Goal: Information Seeking & Learning: Learn about a topic

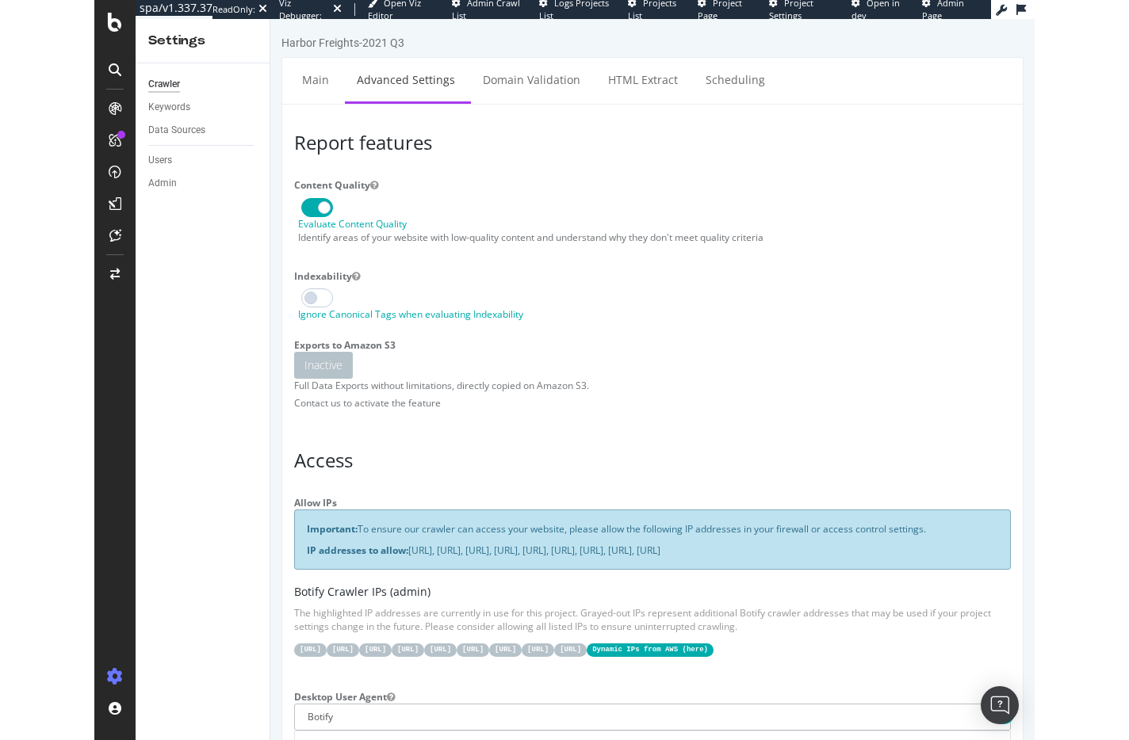
scroll to position [317, 0]
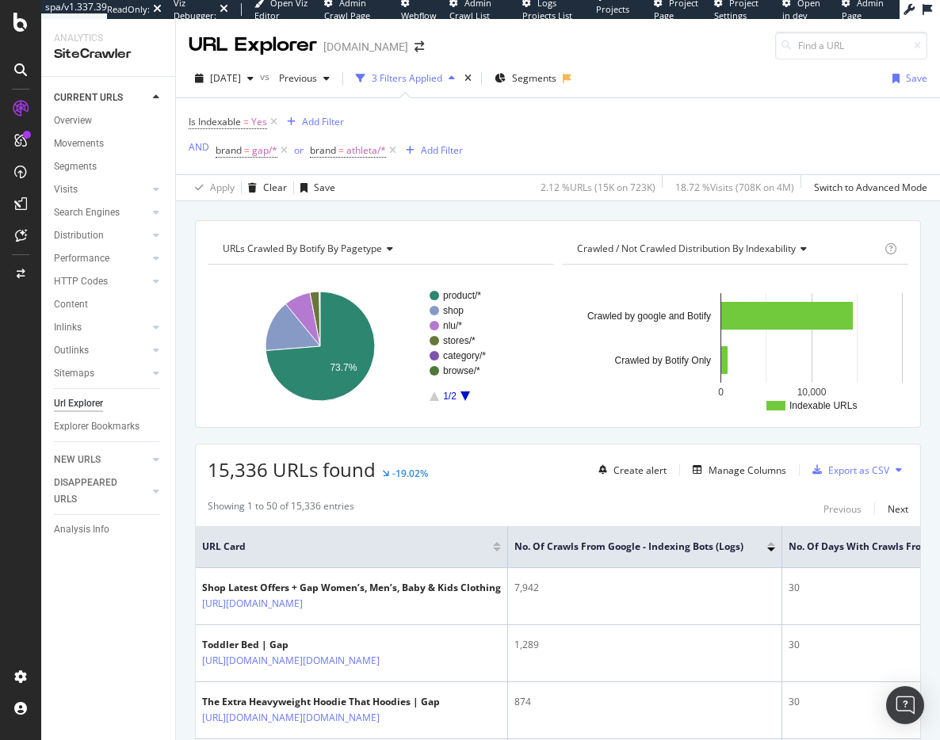
drag, startPoint x: 26, startPoint y: 107, endPoint x: 13, endPoint y: 475, distance: 368.0
click at [13, 475] on div at bounding box center [21, 380] width 38 height 568
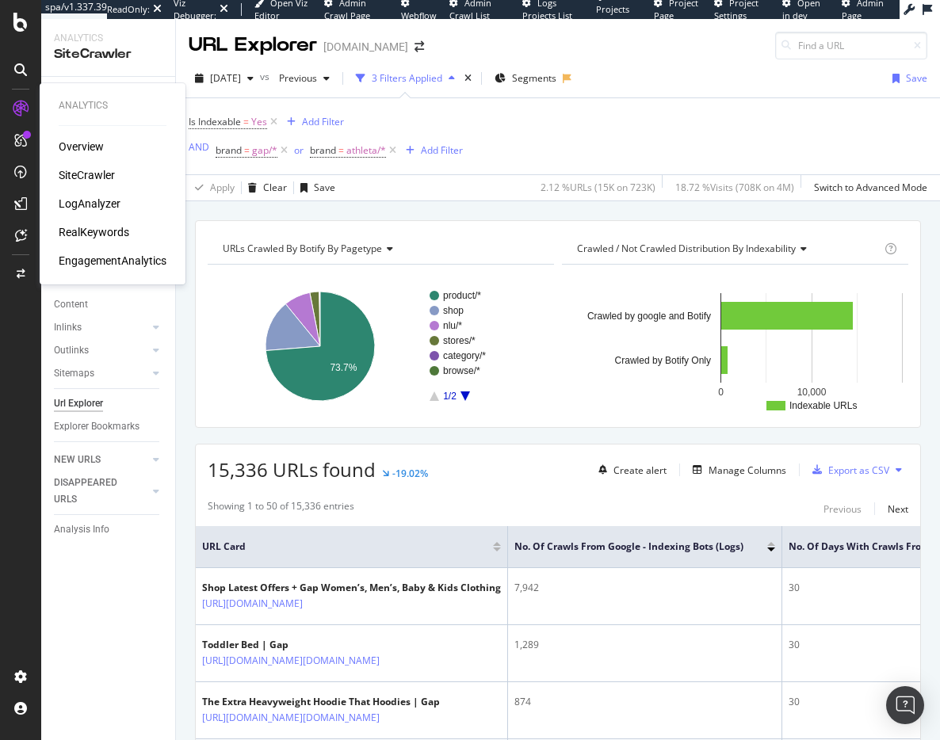
click at [18, 109] on icon at bounding box center [21, 109] width 16 height 16
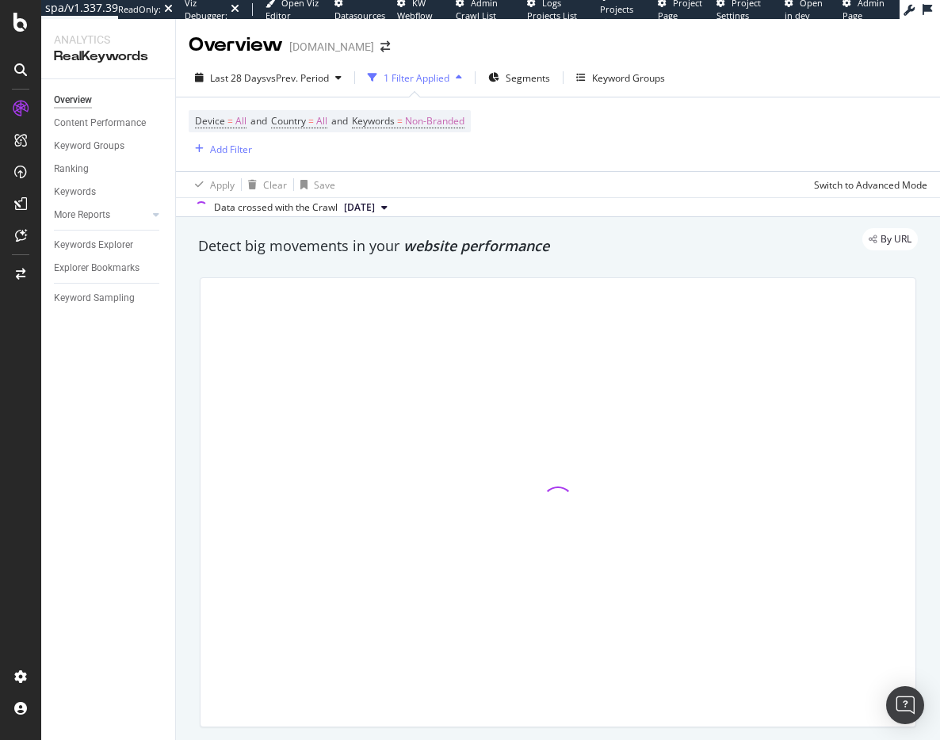
click at [425, 82] on div "1 Filter Applied" at bounding box center [417, 77] width 66 height 13
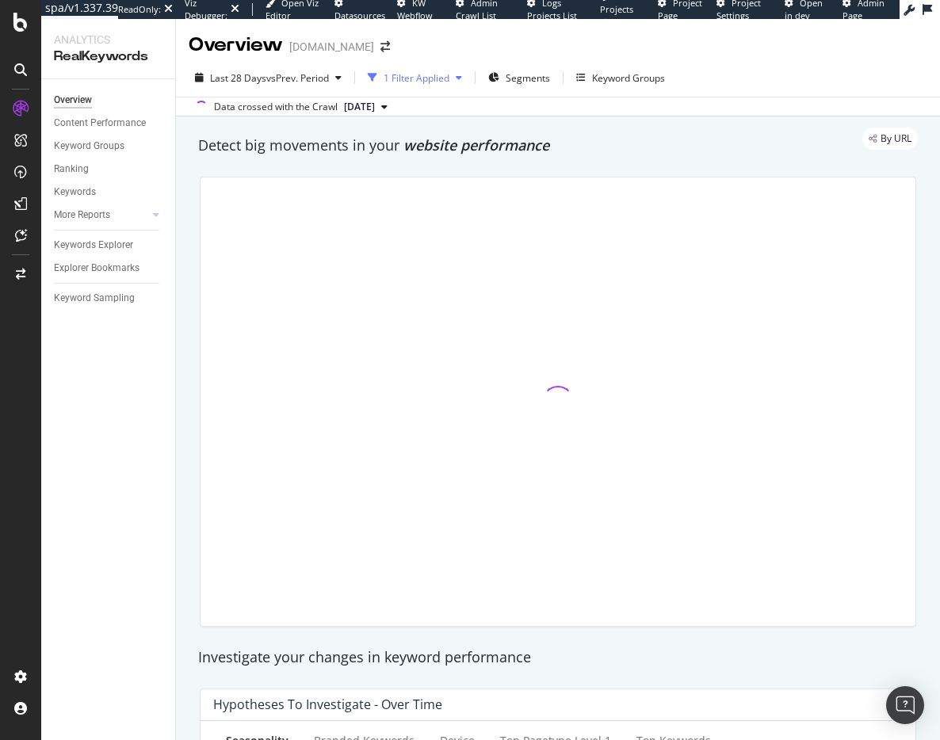
drag, startPoint x: 413, startPoint y: 74, endPoint x: 390, endPoint y: 87, distance: 26.2
click at [413, 74] on div "1 Filter Applied" at bounding box center [417, 77] width 66 height 13
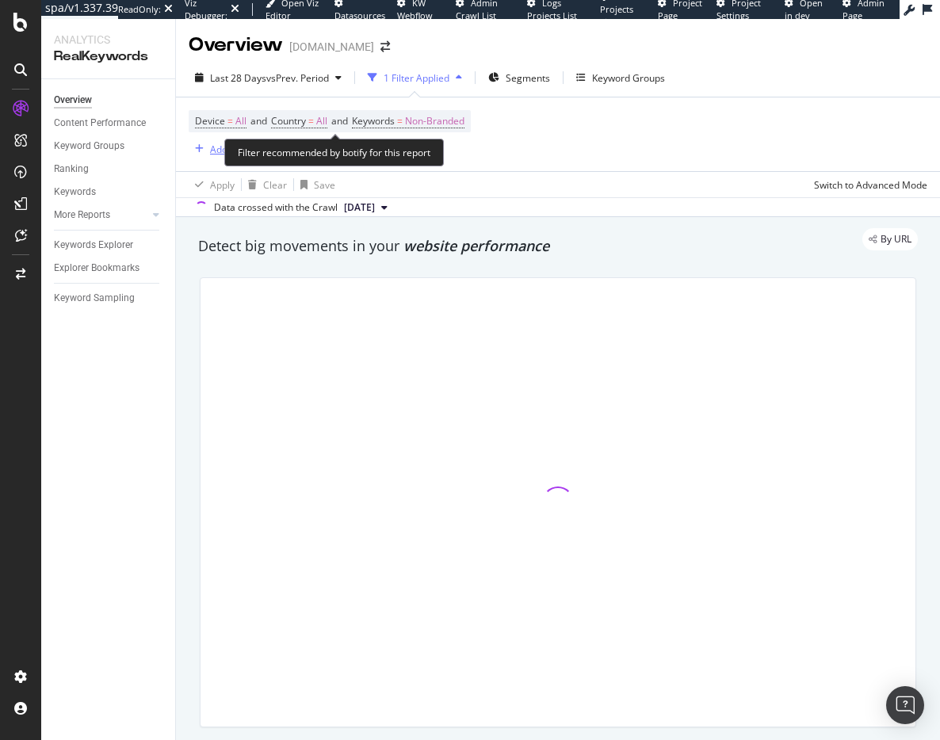
click at [217, 148] on div "Add Filter" at bounding box center [231, 149] width 42 height 13
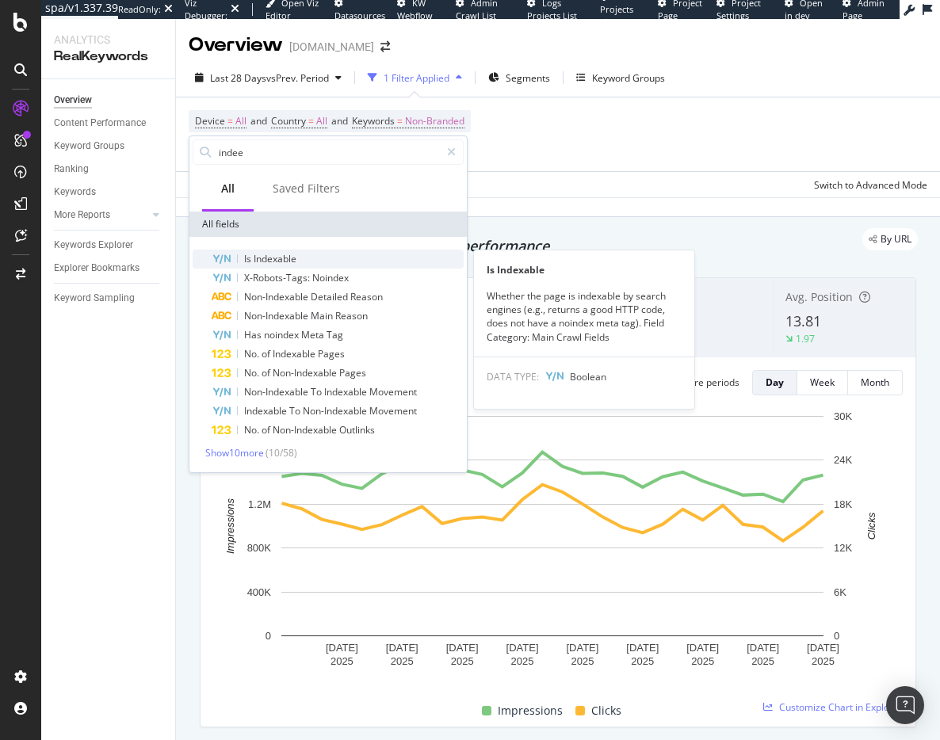
type input "indee"
click at [273, 257] on span "Indexable" at bounding box center [275, 258] width 43 height 13
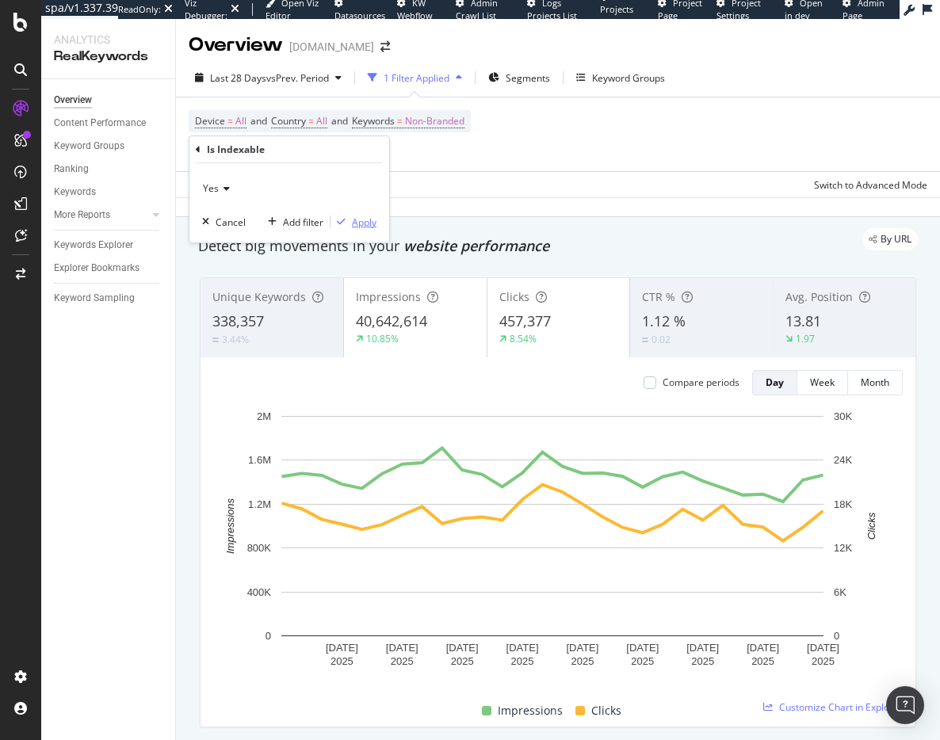
click at [361, 227] on div "Apply" at bounding box center [364, 222] width 25 height 13
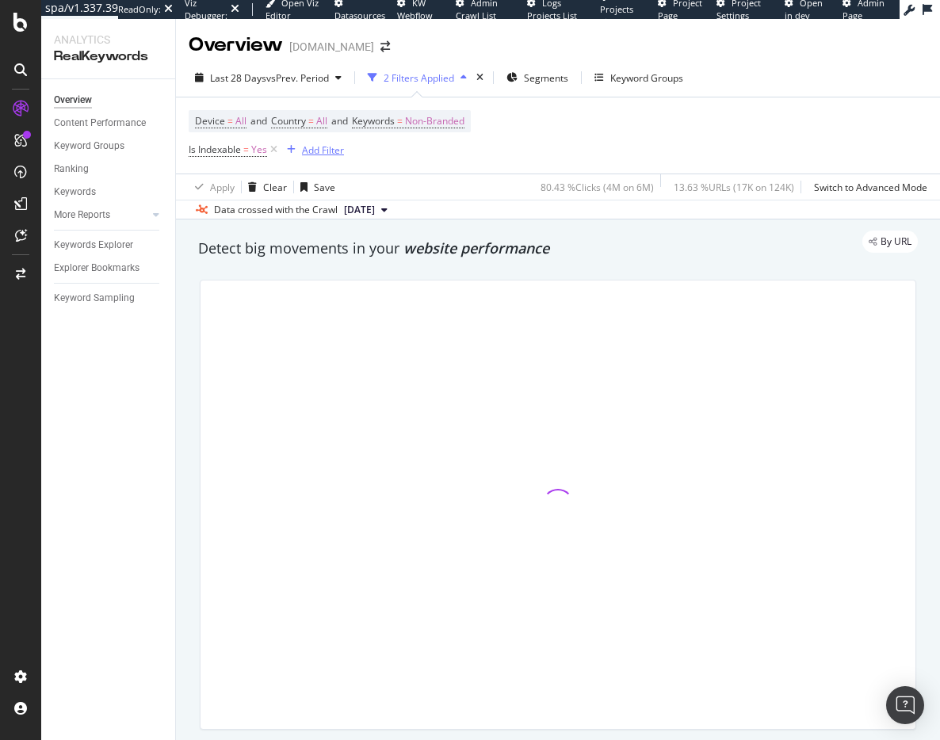
click at [330, 147] on div "Add Filter" at bounding box center [323, 149] width 42 height 13
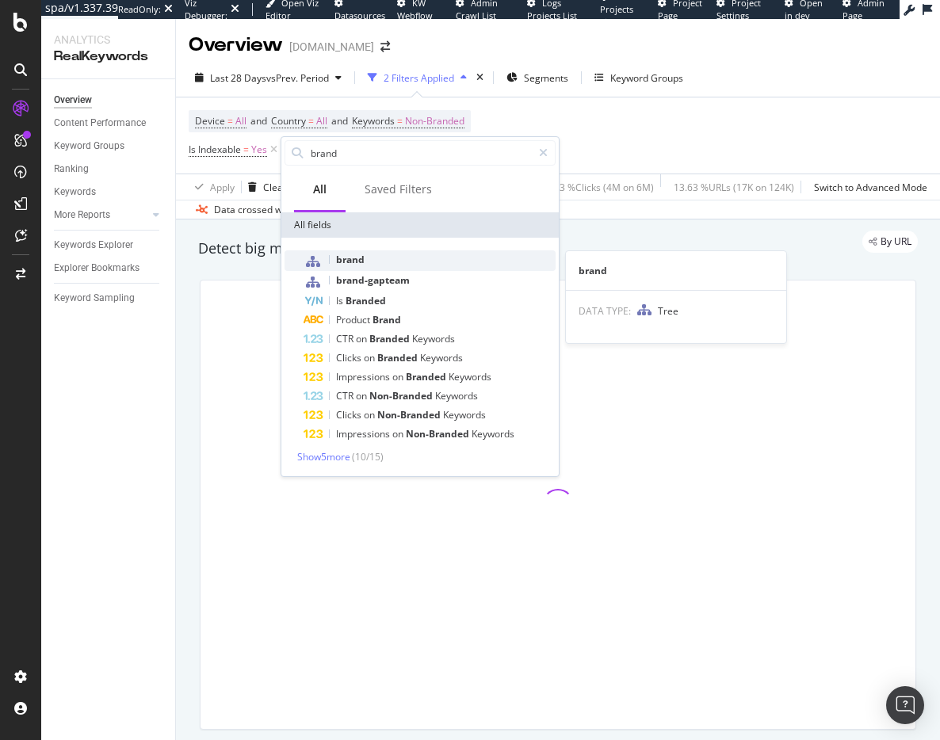
type input "brand"
click at [352, 259] on span "brand" at bounding box center [350, 259] width 29 height 13
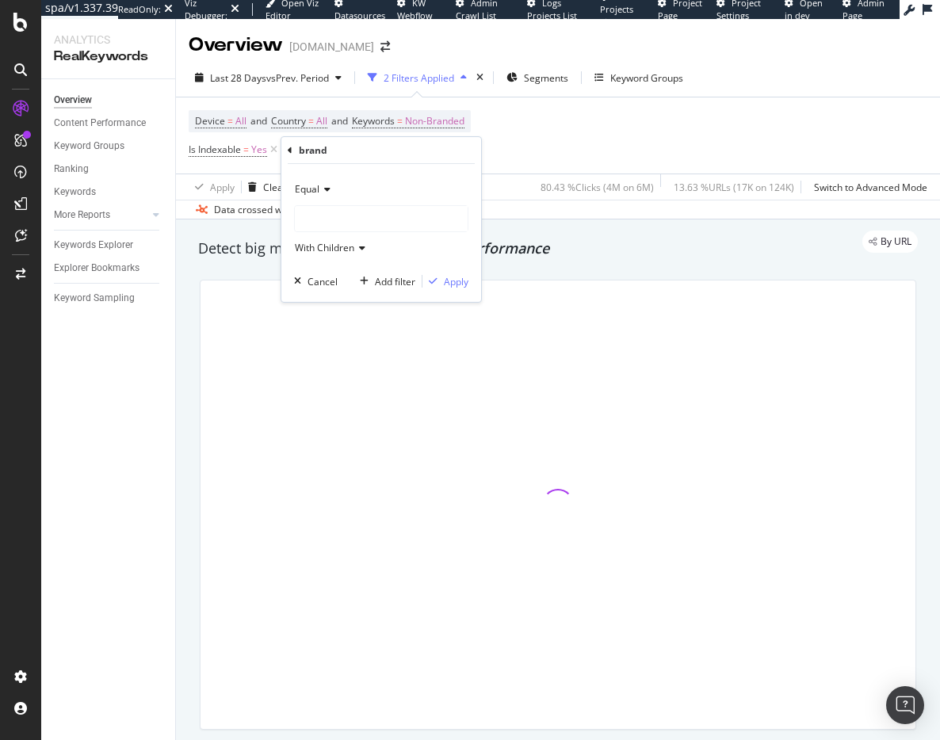
click at [340, 226] on div at bounding box center [381, 218] width 173 height 25
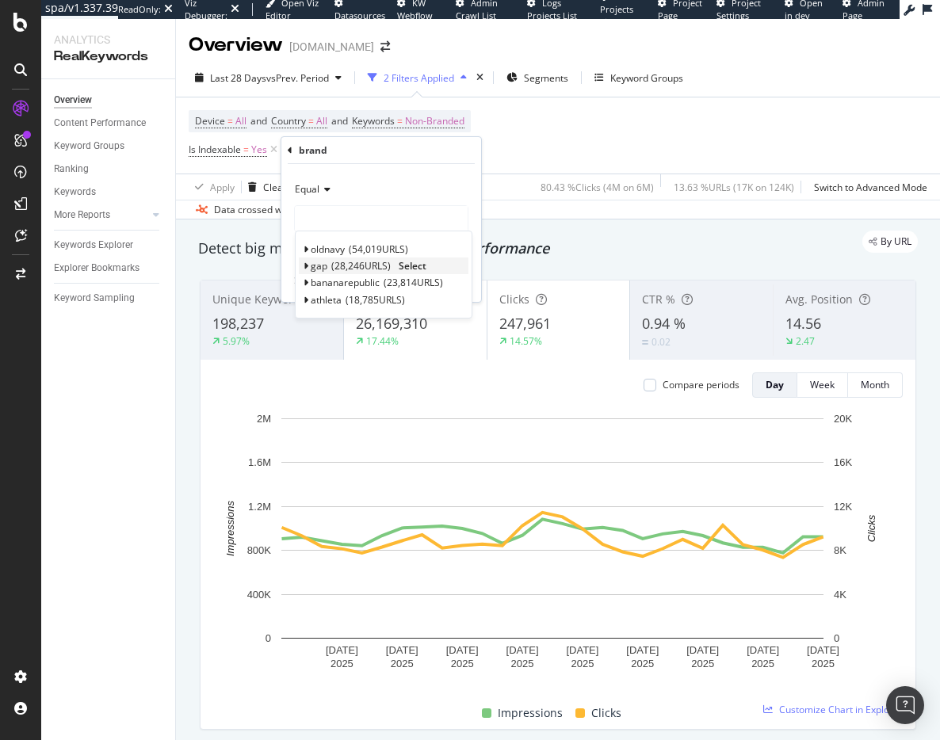
click at [328, 260] on div "gap 28,246 URLS" at bounding box center [351, 265] width 80 height 13
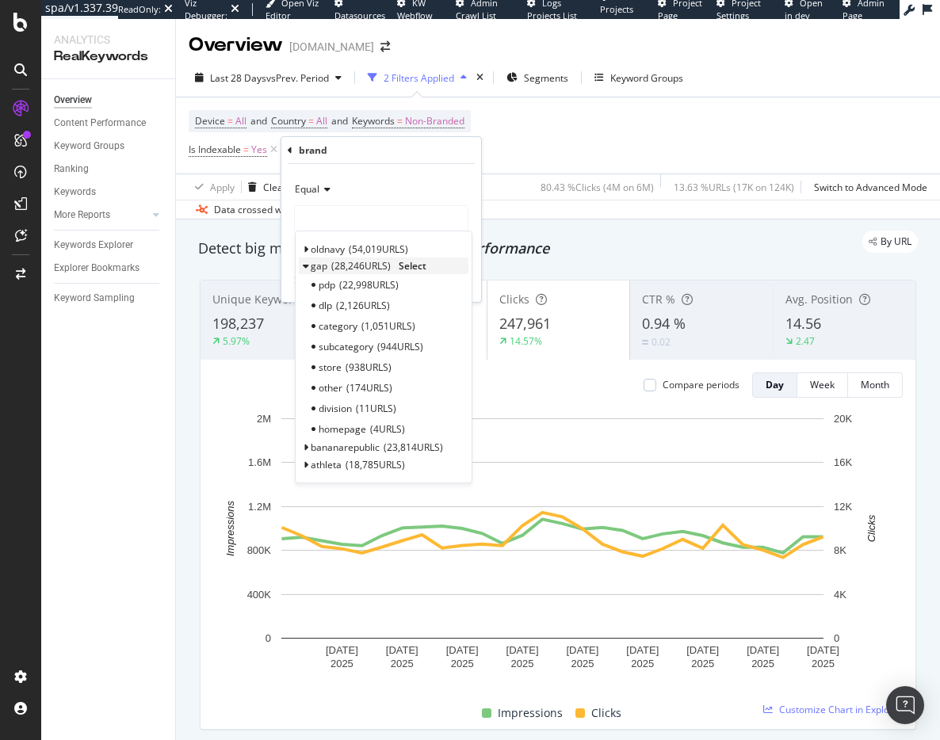
click at [421, 265] on span "Select" at bounding box center [413, 265] width 28 height 13
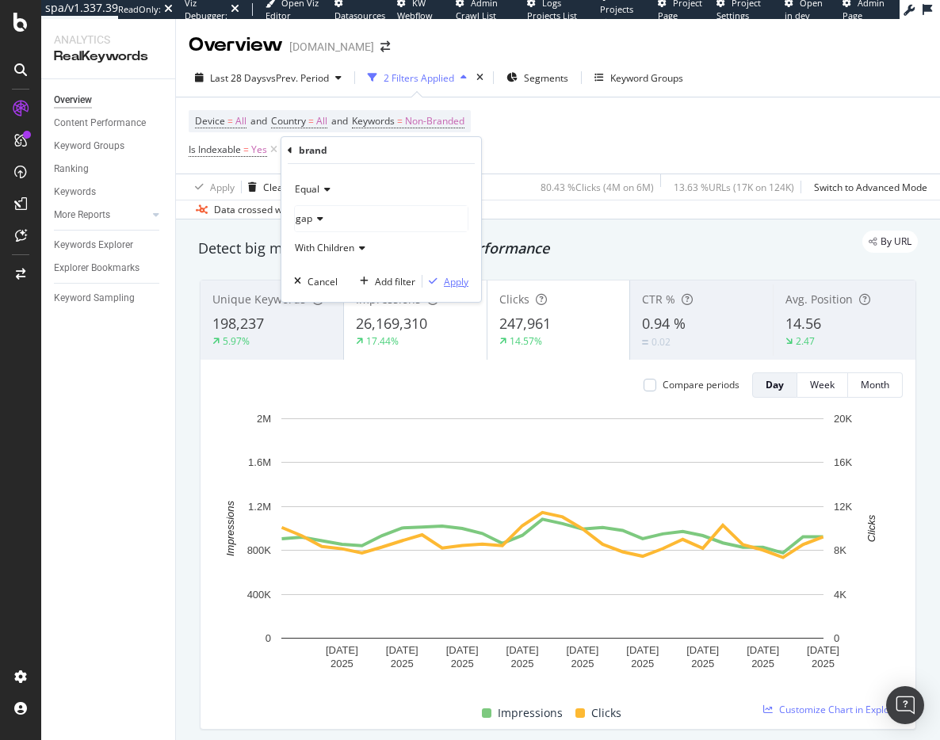
click at [456, 281] on div "Apply" at bounding box center [456, 281] width 25 height 13
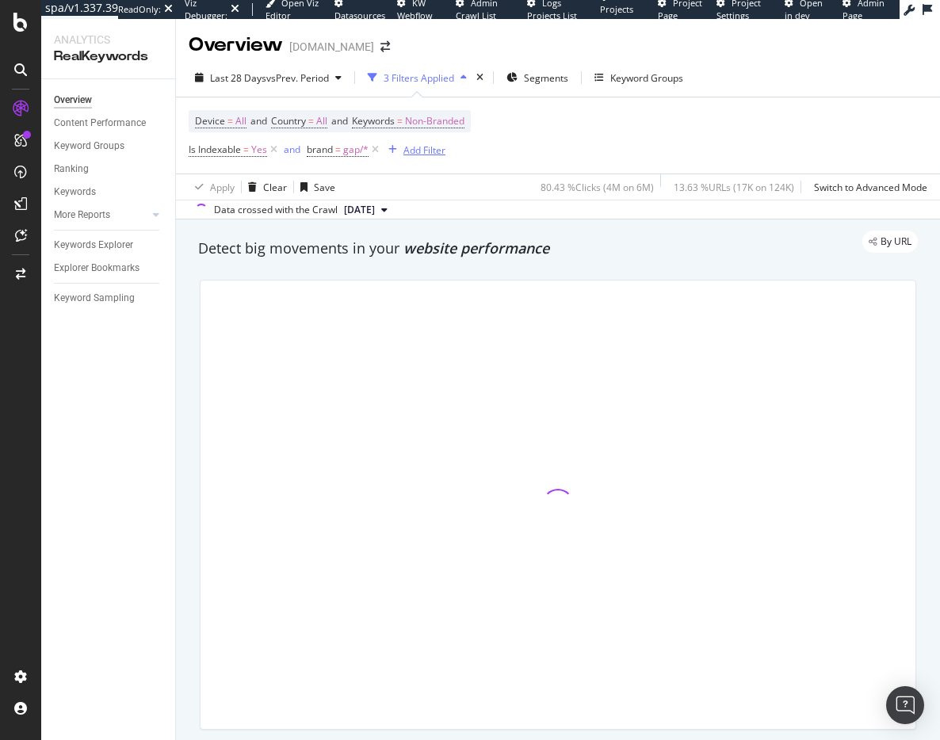
click at [424, 149] on div "Add Filter" at bounding box center [424, 149] width 42 height 13
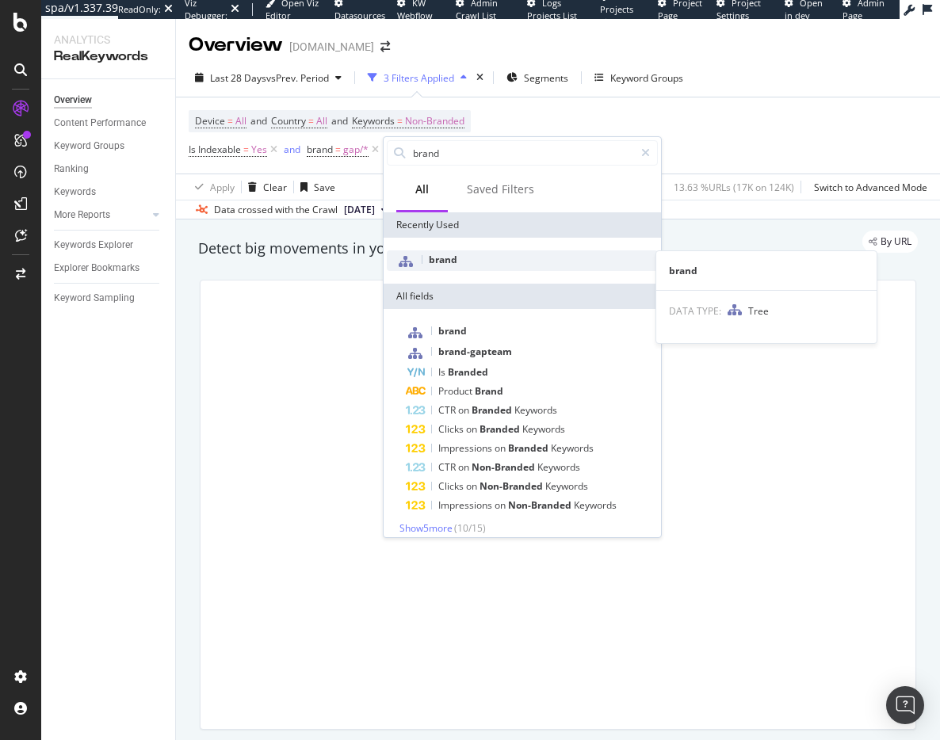
click at [445, 258] on span "brand" at bounding box center [443, 259] width 29 height 13
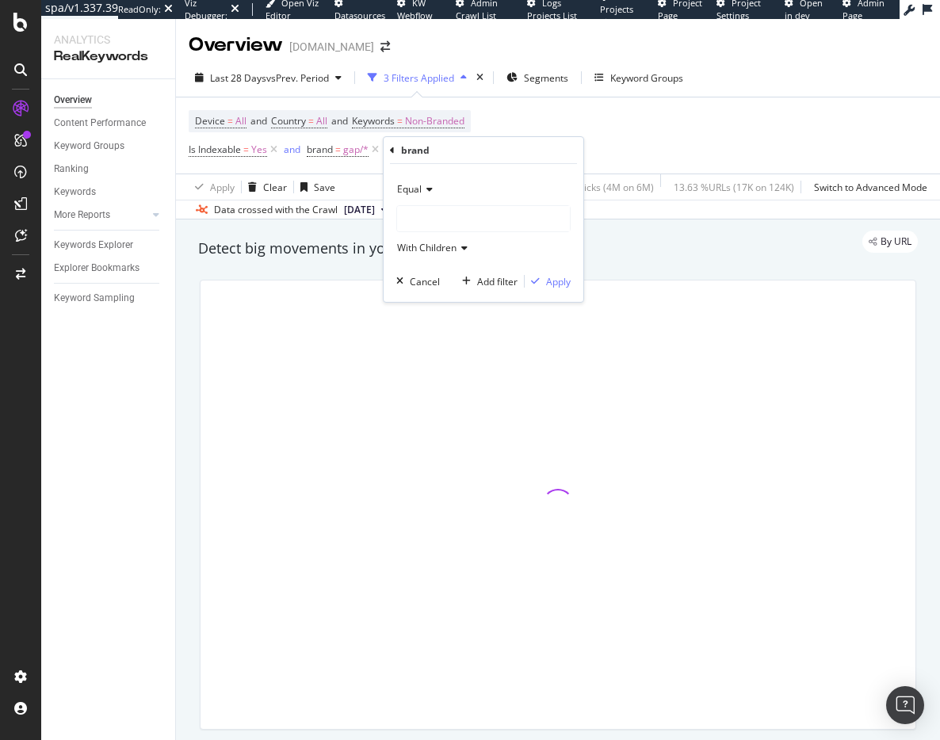
click at [439, 206] on div at bounding box center [483, 218] width 173 height 25
click at [530, 299] on div "Equal oldnavy 54,019 URLS Select gap 28,246 URLS Select bananarepublic 23,814 U…" at bounding box center [484, 233] width 200 height 138
drag, startPoint x: 556, startPoint y: 284, endPoint x: 151, endPoint y: 197, distance: 413.5
click at [556, 281] on div "Apply" at bounding box center [558, 281] width 25 height 13
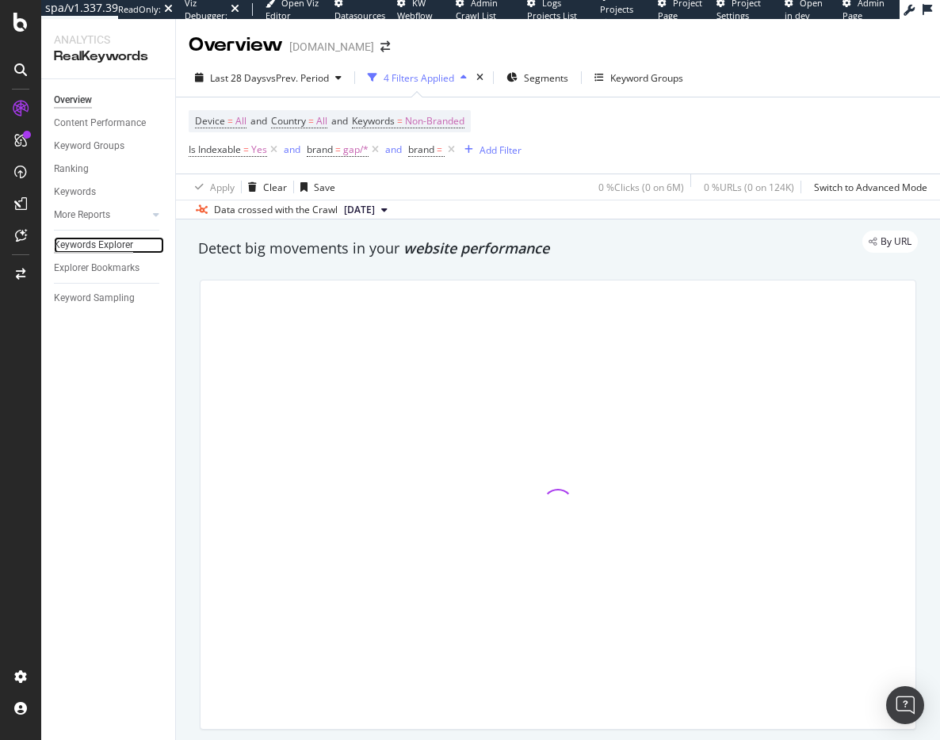
click at [101, 241] on div "Keywords Explorer" at bounding box center [93, 245] width 79 height 17
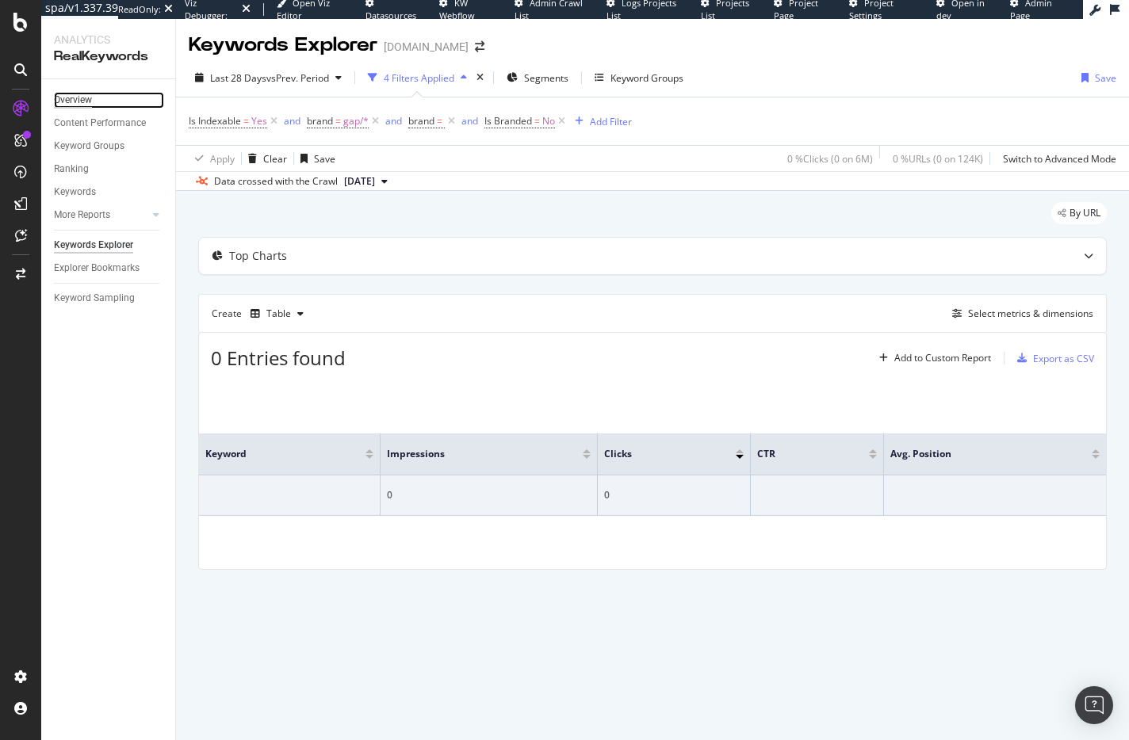
click at [56, 102] on div "Overview" at bounding box center [73, 100] width 38 height 17
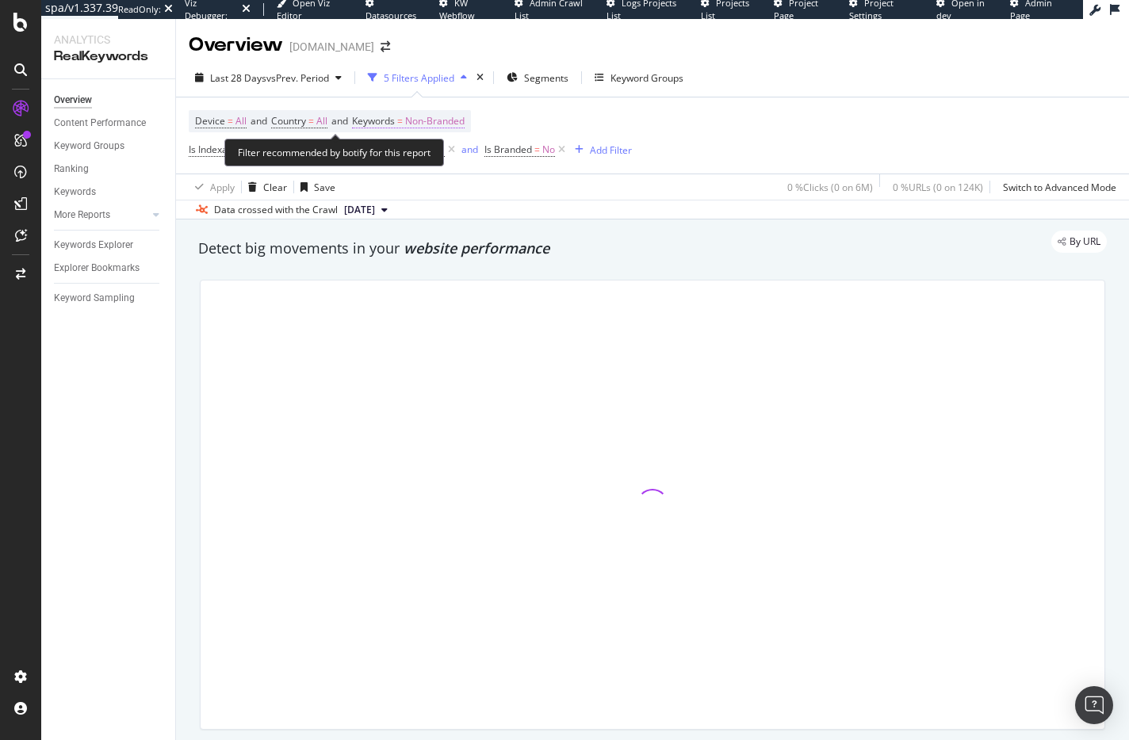
click at [462, 120] on span "Non-Branded" at bounding box center [434, 121] width 59 height 22
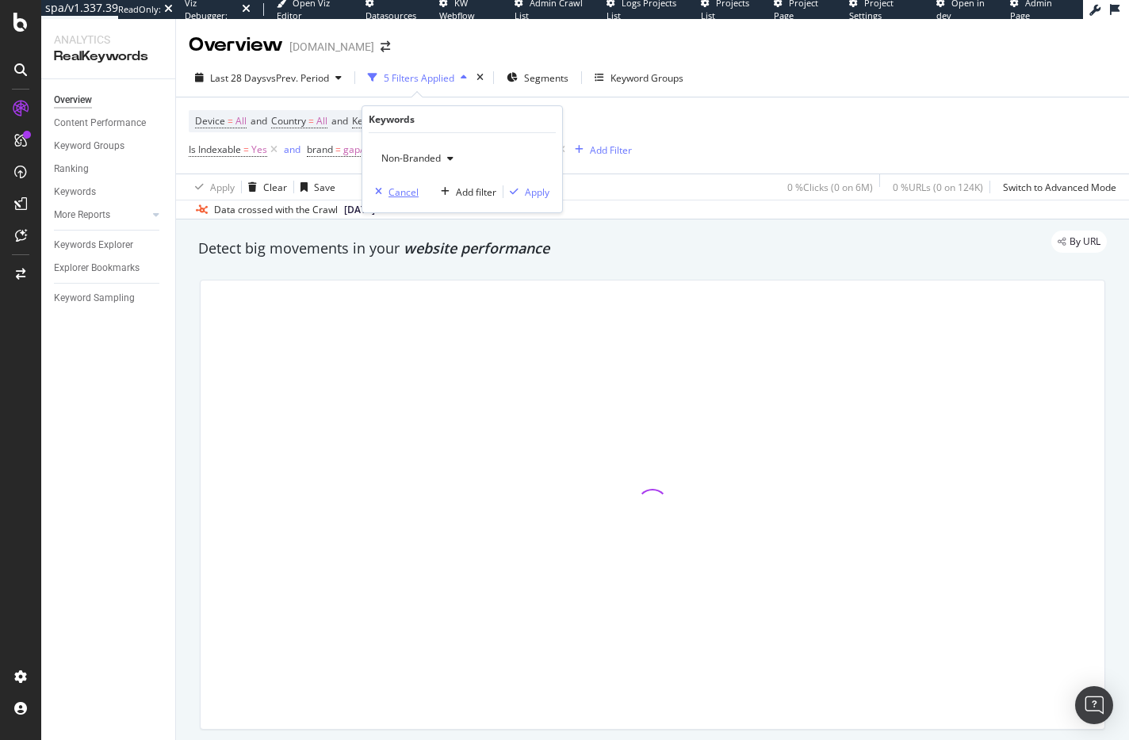
click at [393, 193] on div "Cancel" at bounding box center [403, 191] width 30 height 13
click at [414, 127] on div "Switch and/or" at bounding box center [396, 119] width 90 height 28
drag, startPoint x: 419, startPoint y: 120, endPoint x: 469, endPoint y: 119, distance: 49.9
click at [420, 120] on div "and/or" at bounding box center [411, 118] width 32 height 13
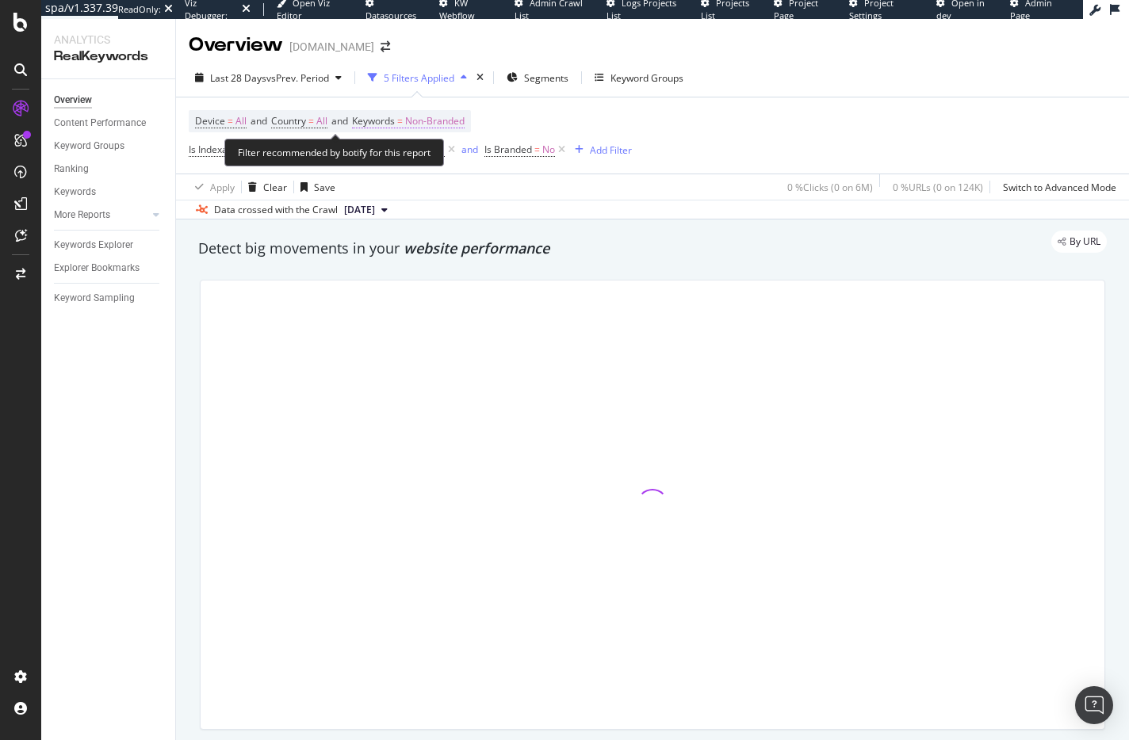
click at [464, 119] on span "Non-Branded" at bounding box center [434, 121] width 59 height 22
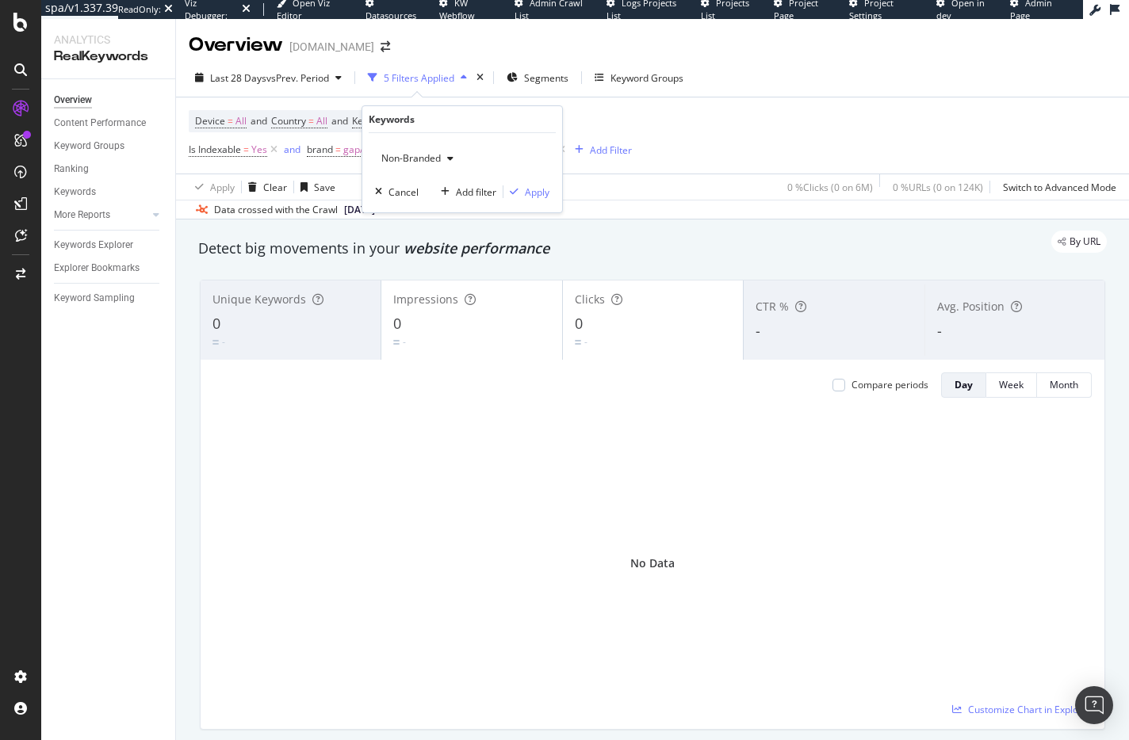
click at [449, 159] on icon "button" at bounding box center [450, 159] width 6 height 10
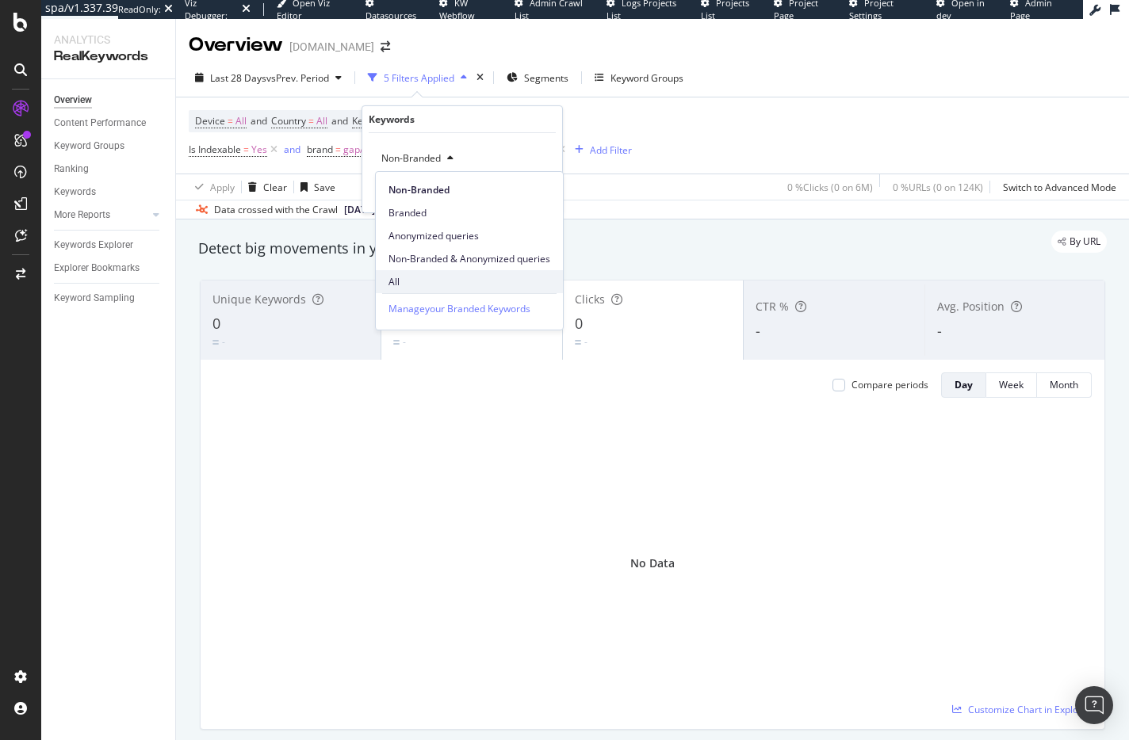
click at [414, 277] on span "All" at bounding box center [469, 282] width 162 height 14
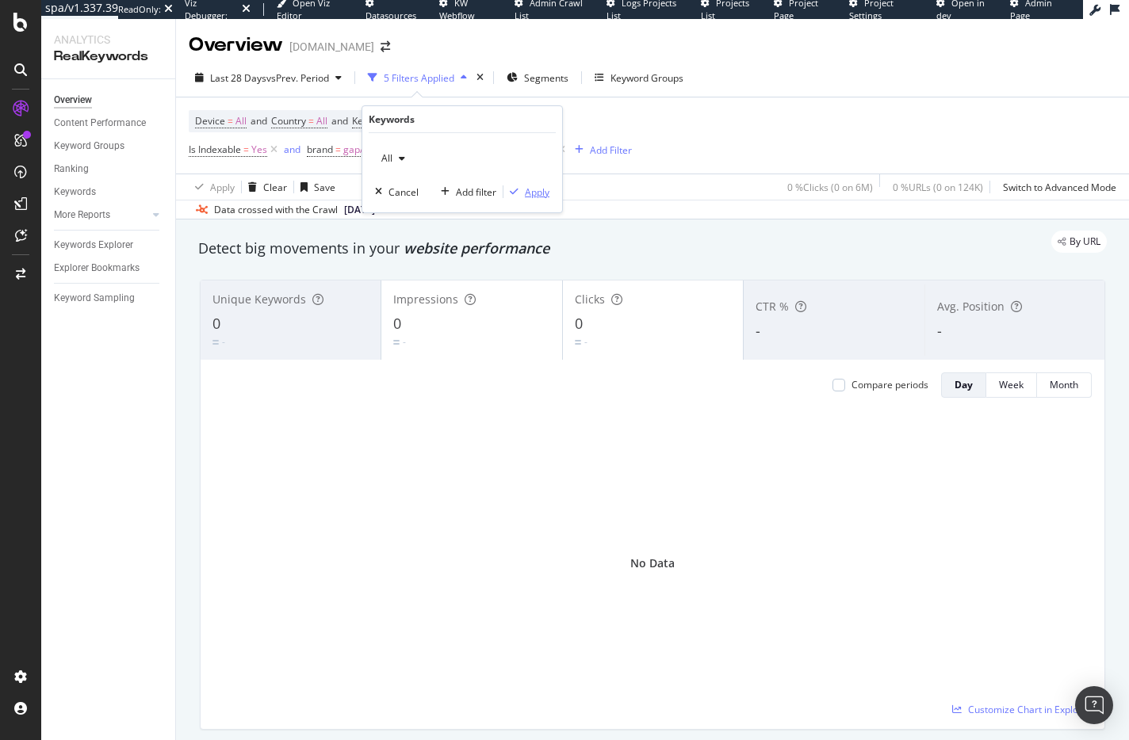
click at [527, 193] on div "Apply" at bounding box center [537, 191] width 25 height 13
